Goal: Task Accomplishment & Management: Manage account settings

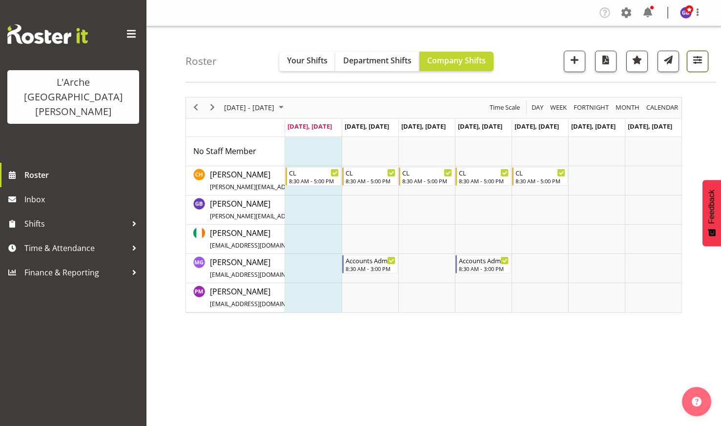
click at [697, 55] on span "button" at bounding box center [697, 60] width 13 height 13
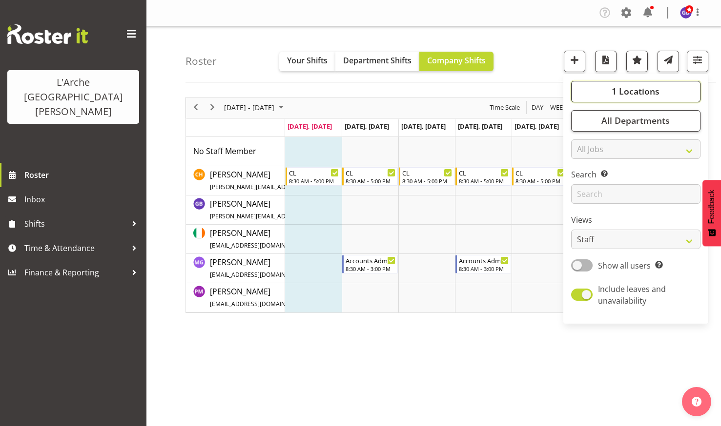
click at [606, 88] on button "1 Locations" at bounding box center [635, 91] width 129 height 21
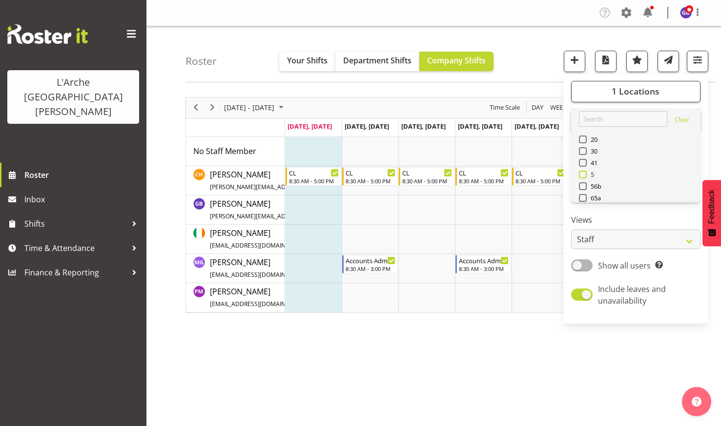
click at [583, 173] on span at bounding box center [583, 175] width 8 height 8
click at [583, 173] on input "5" at bounding box center [582, 174] width 6 height 6
checkbox input "true"
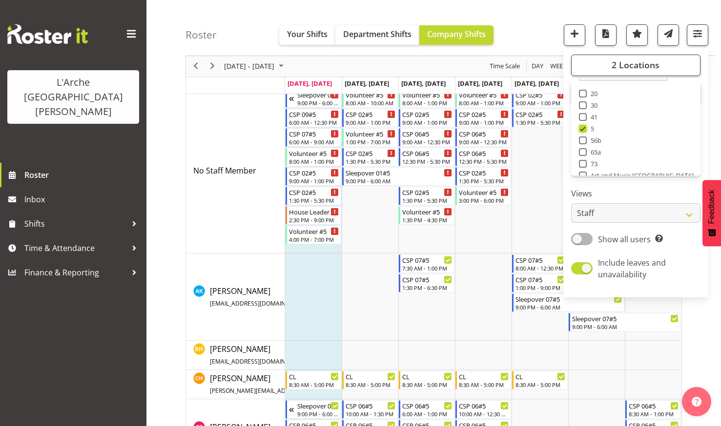
scroll to position [39, 0]
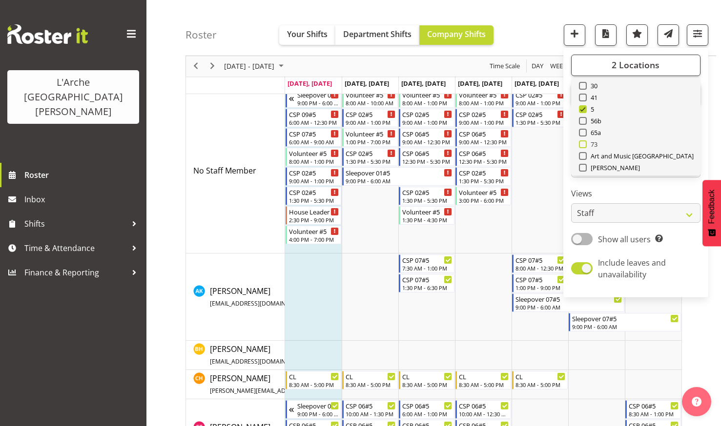
click at [584, 142] on span at bounding box center [583, 145] width 8 height 8
click at [584, 142] on input "73" at bounding box center [582, 144] width 6 height 6
checkbox input "true"
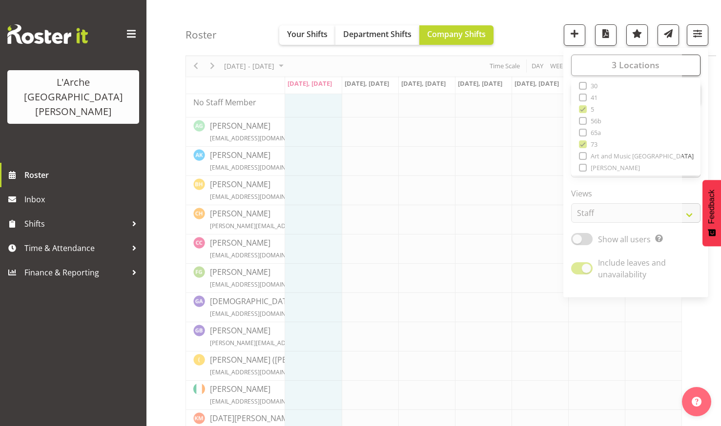
click at [524, 23] on div "Roster Your Shifts Department Shifts Company Shifts 3 Locations Clear 20 30 41 …" at bounding box center [450, 28] width 530 height 56
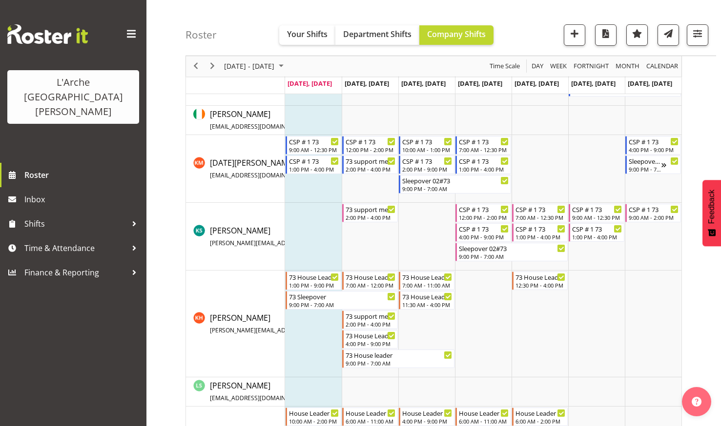
scroll to position [683, 0]
